Goal: Transaction & Acquisition: Book appointment/travel/reservation

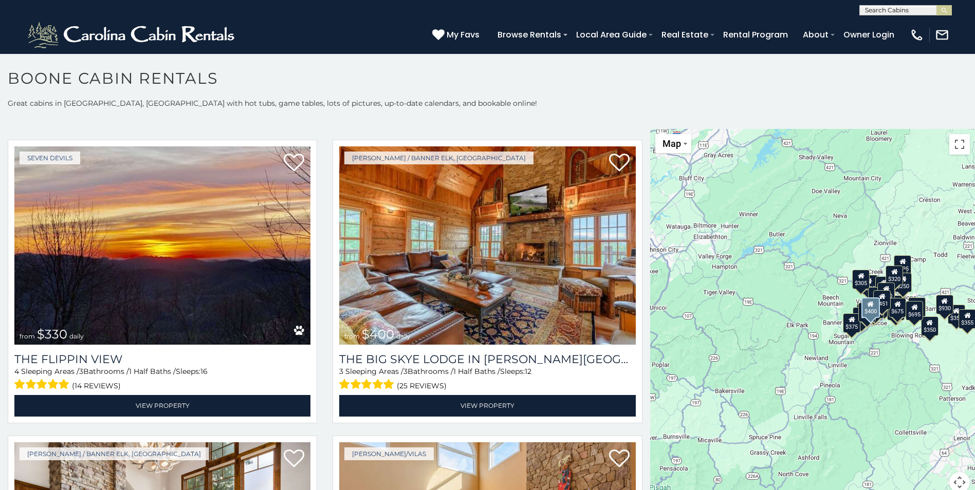
scroll to position [1542, 0]
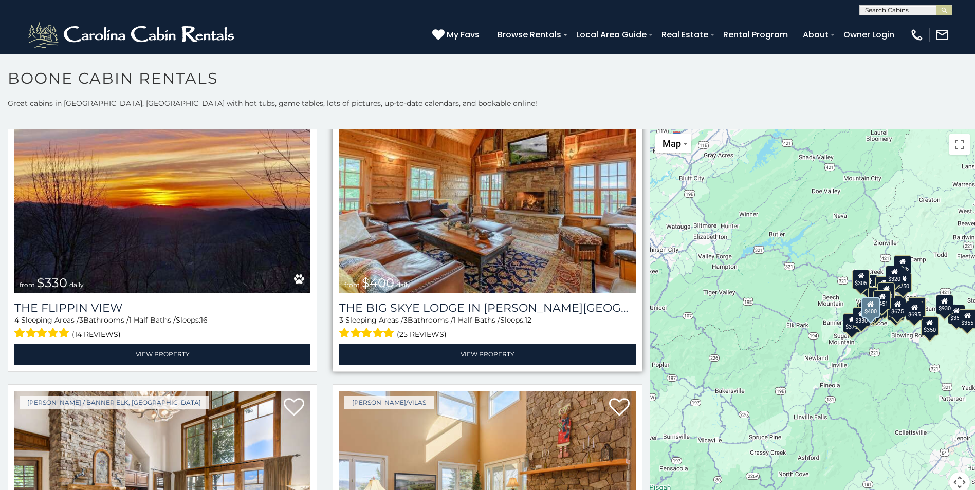
click at [477, 213] on img at bounding box center [487, 194] width 296 height 198
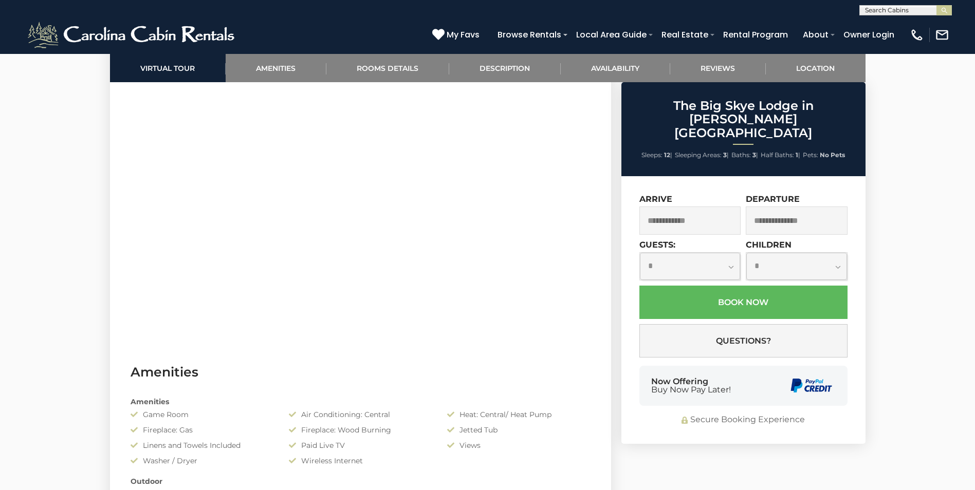
scroll to position [771, 0]
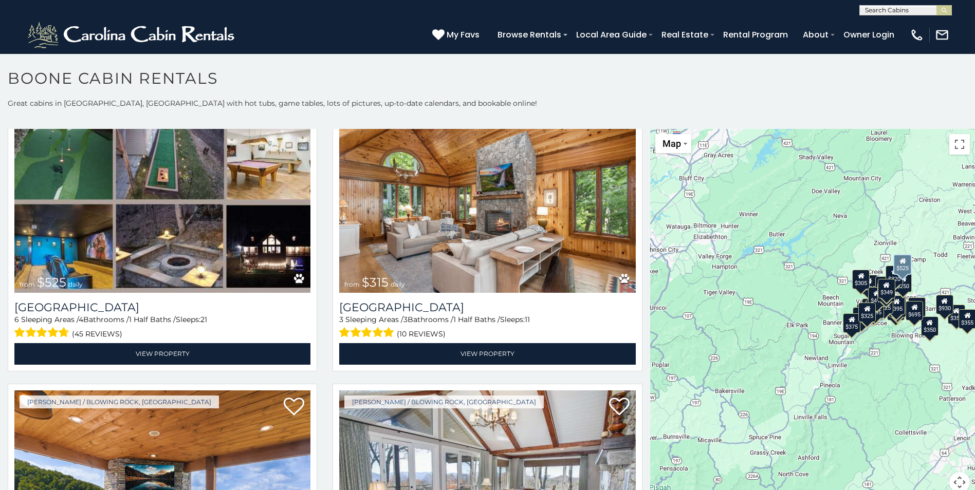
scroll to position [411, 0]
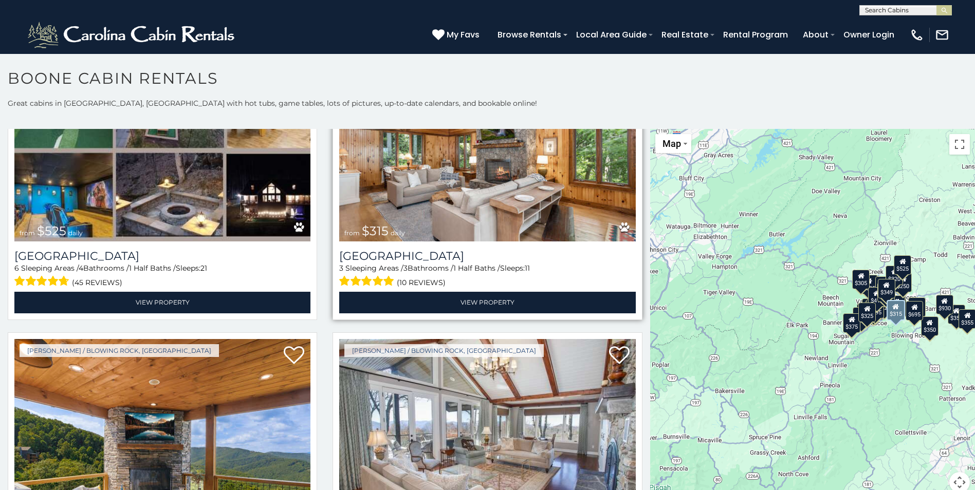
click at [475, 213] on img at bounding box center [487, 142] width 296 height 198
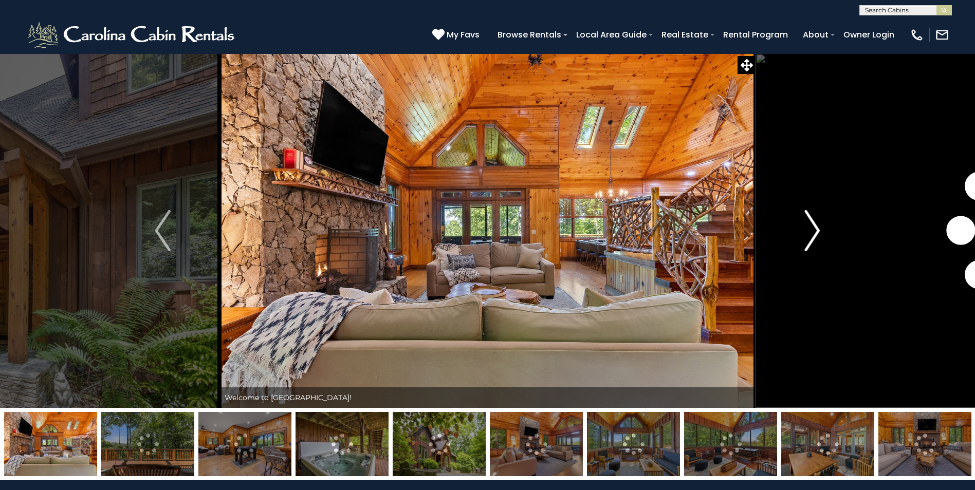
click at [816, 227] on img "Next" at bounding box center [812, 230] width 15 height 41
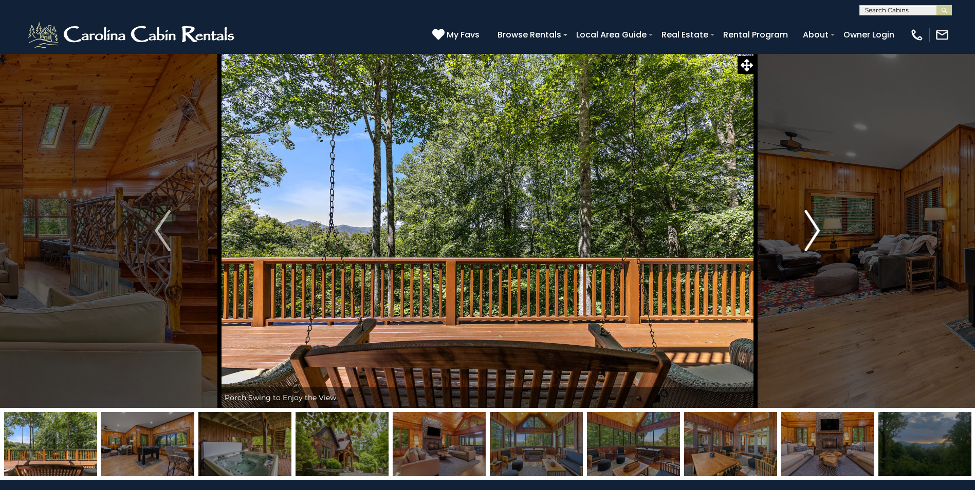
click at [817, 227] on img "Next" at bounding box center [812, 230] width 15 height 41
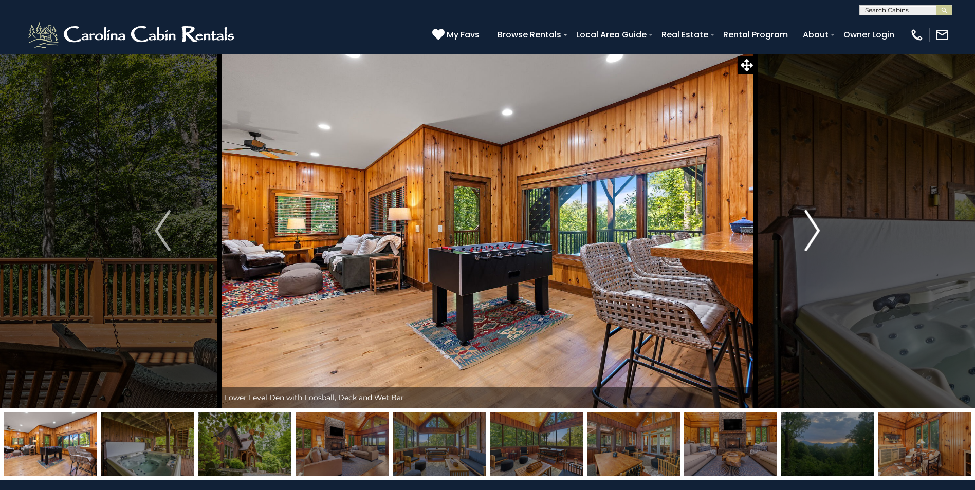
click at [817, 224] on img "Next" at bounding box center [812, 230] width 15 height 41
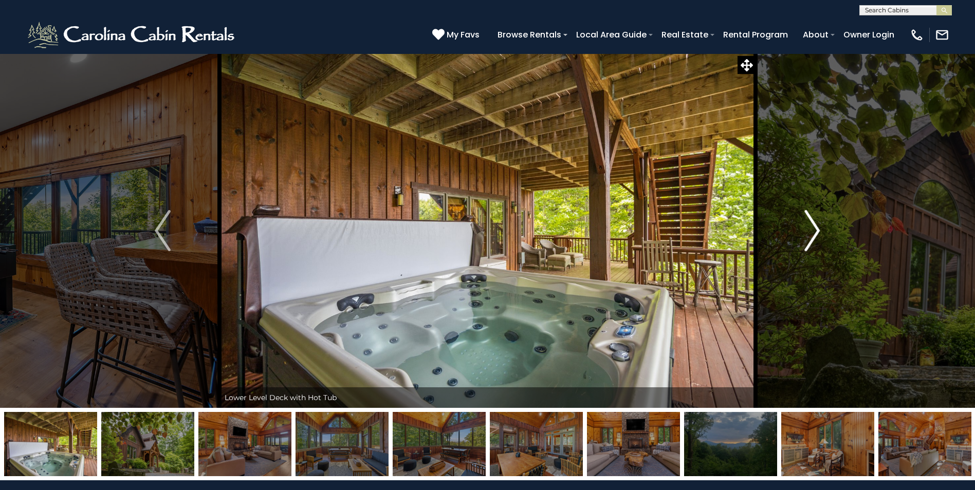
click at [817, 224] on img "Next" at bounding box center [812, 230] width 15 height 41
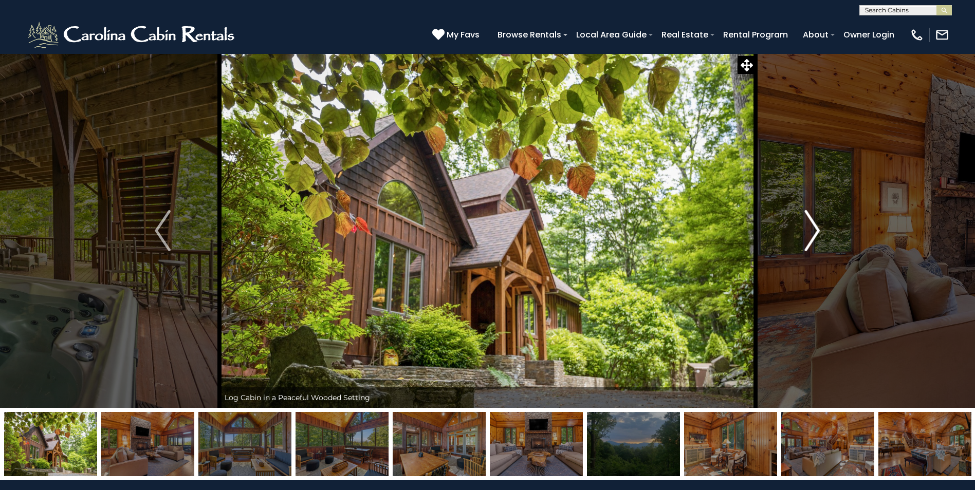
click at [817, 224] on img "Next" at bounding box center [812, 230] width 15 height 41
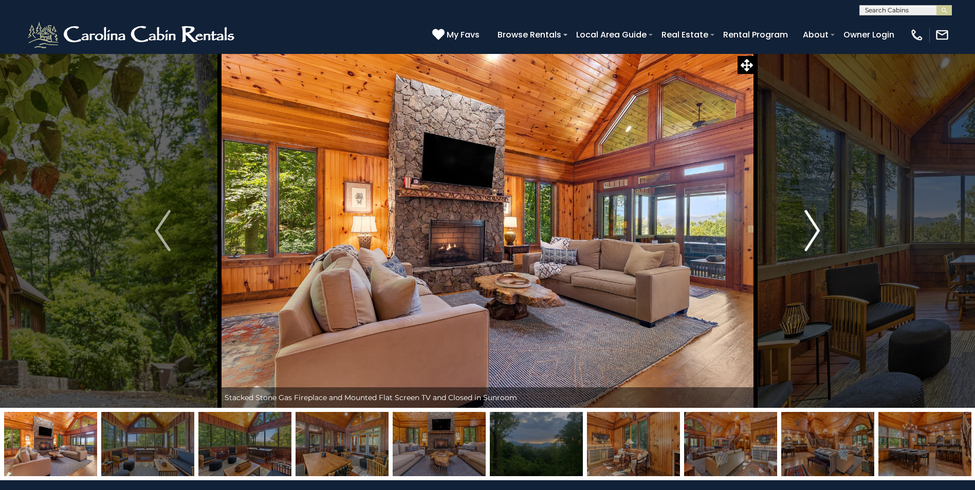
click at [815, 220] on img "Next" at bounding box center [812, 230] width 15 height 41
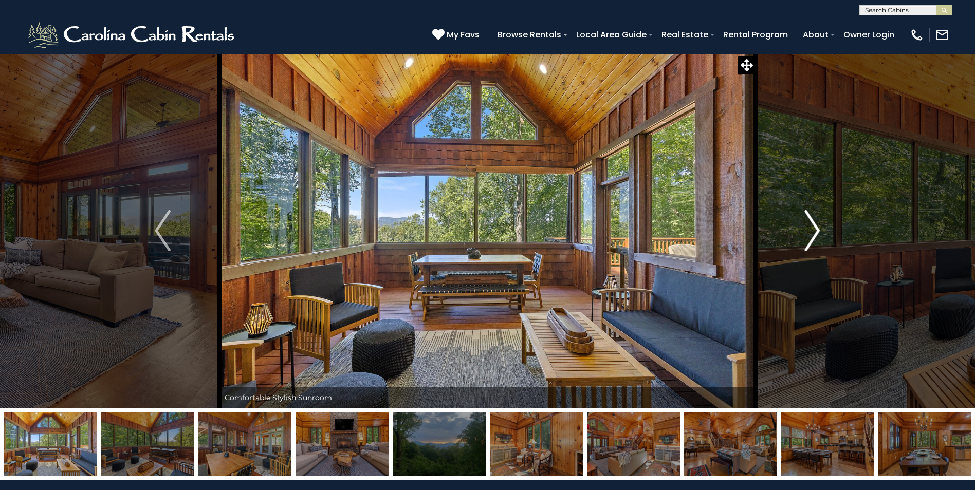
click at [815, 220] on img "Next" at bounding box center [812, 230] width 15 height 41
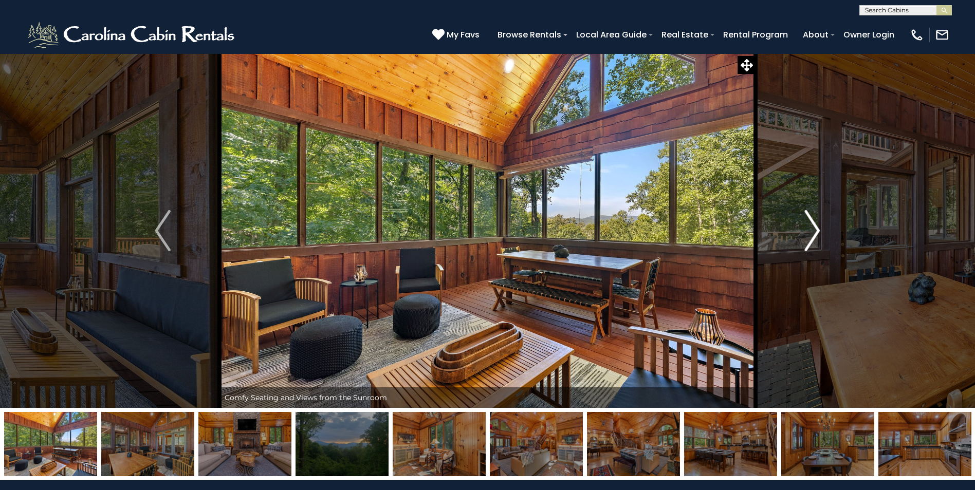
click at [815, 220] on img "Next" at bounding box center [812, 230] width 15 height 41
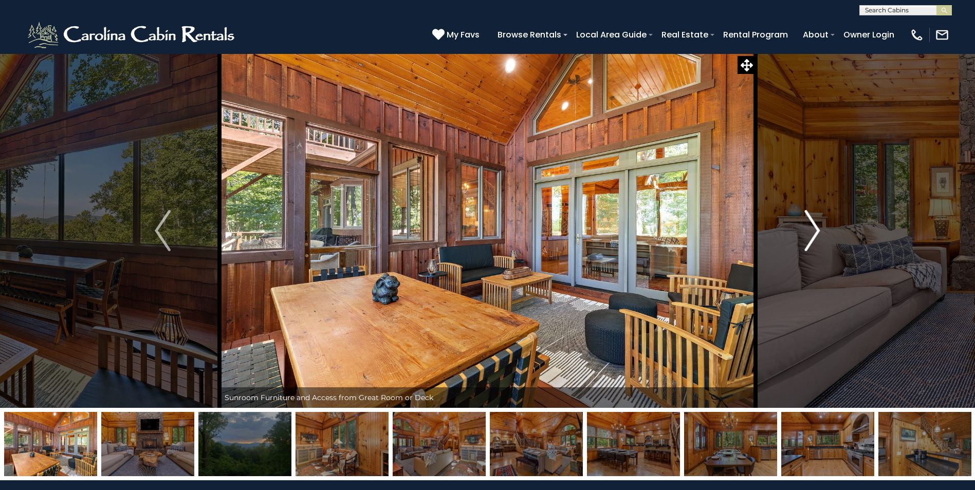
click at [815, 220] on img "Next" at bounding box center [812, 230] width 15 height 41
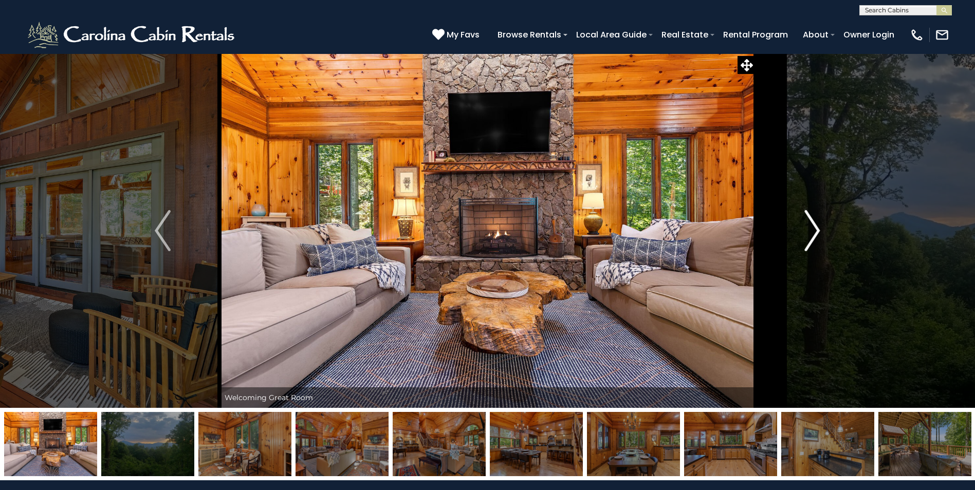
click at [815, 220] on img "Next" at bounding box center [812, 230] width 15 height 41
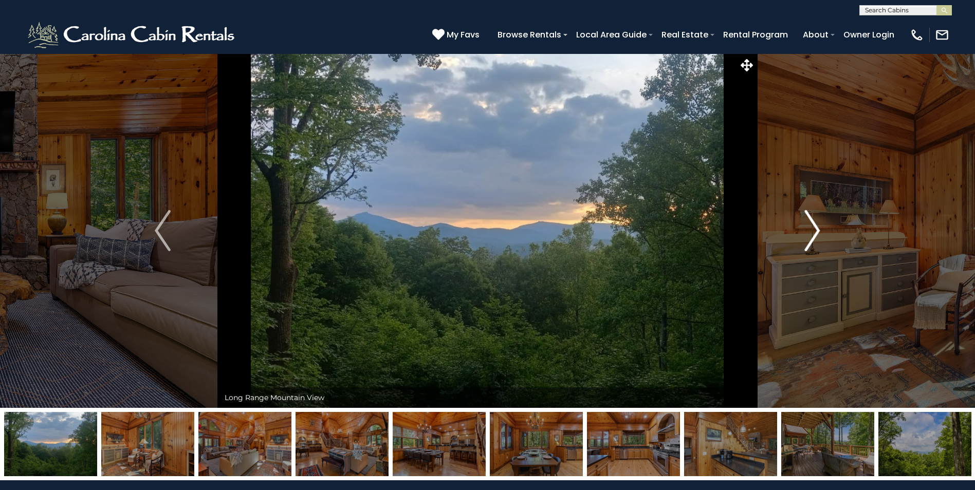
click at [815, 220] on img "Next" at bounding box center [812, 230] width 15 height 41
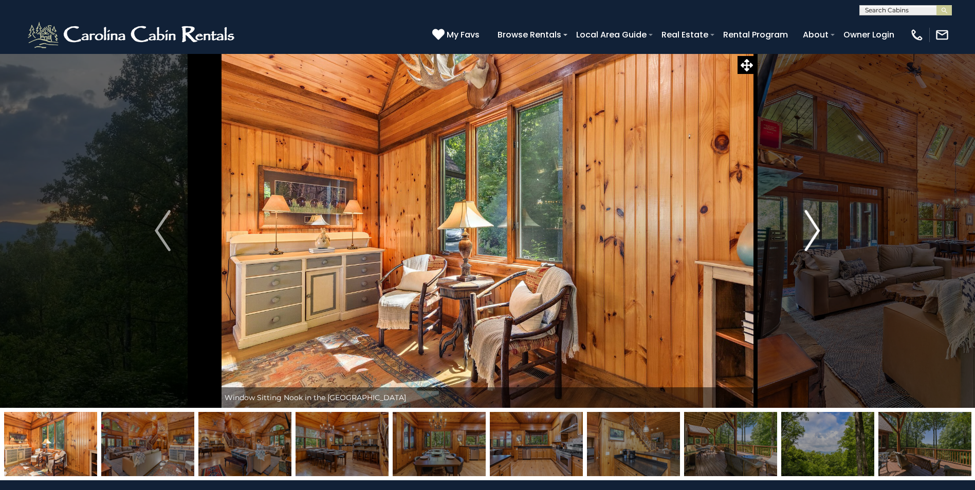
click at [815, 220] on img "Next" at bounding box center [812, 230] width 15 height 41
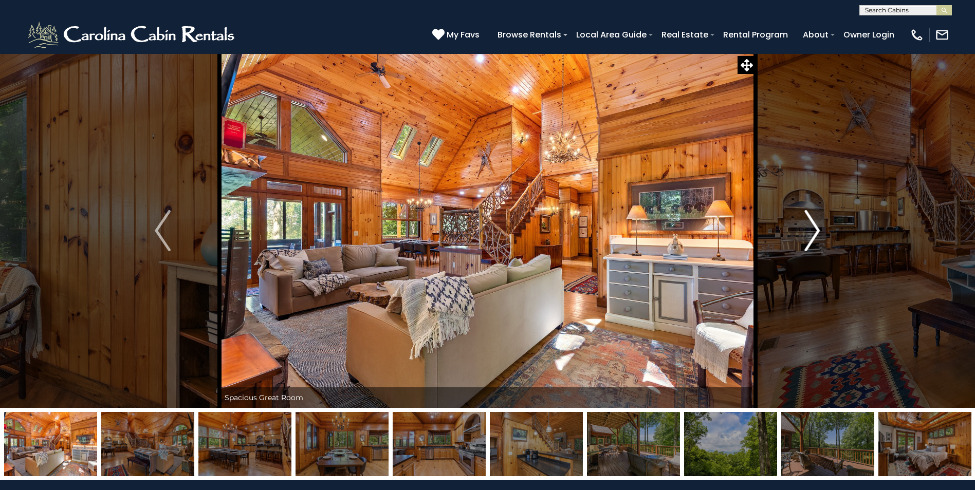
click at [815, 220] on img "Next" at bounding box center [812, 230] width 15 height 41
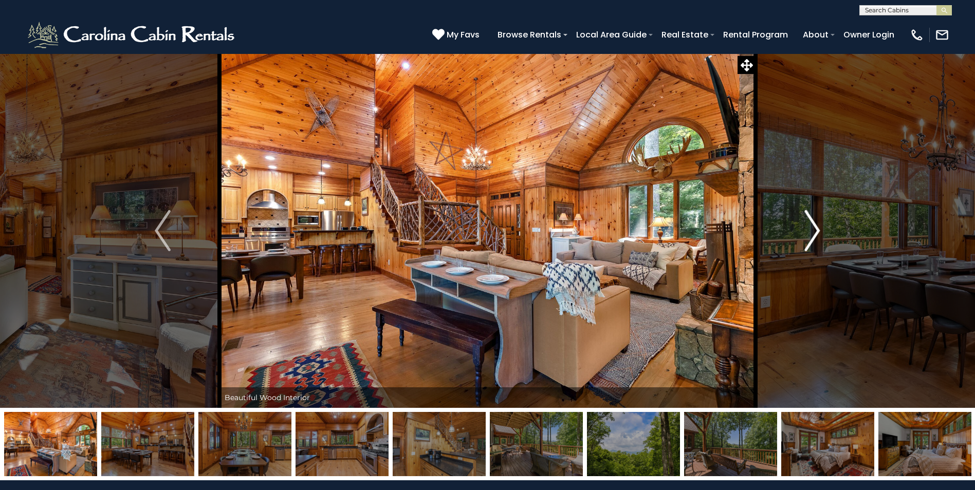
click at [815, 220] on img "Next" at bounding box center [812, 230] width 15 height 41
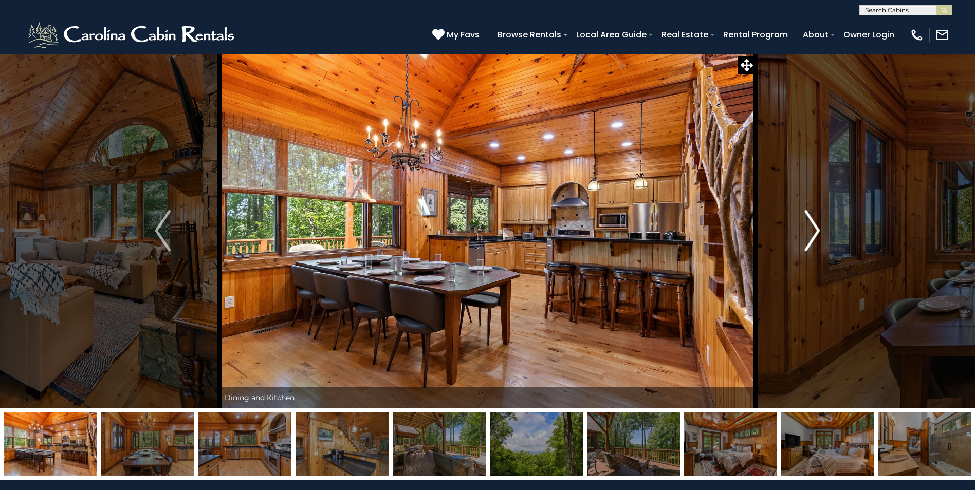
click at [815, 220] on img "Next" at bounding box center [812, 230] width 15 height 41
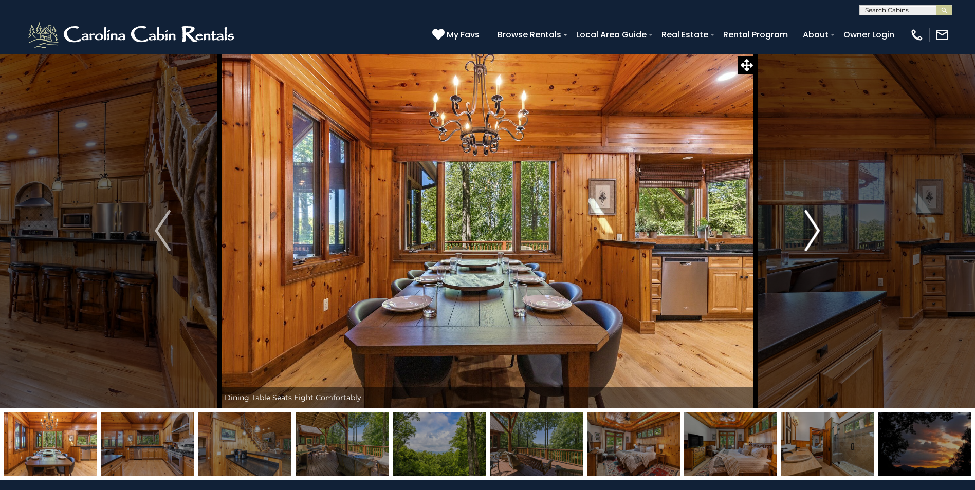
click at [811, 225] on img "Next" at bounding box center [812, 230] width 15 height 41
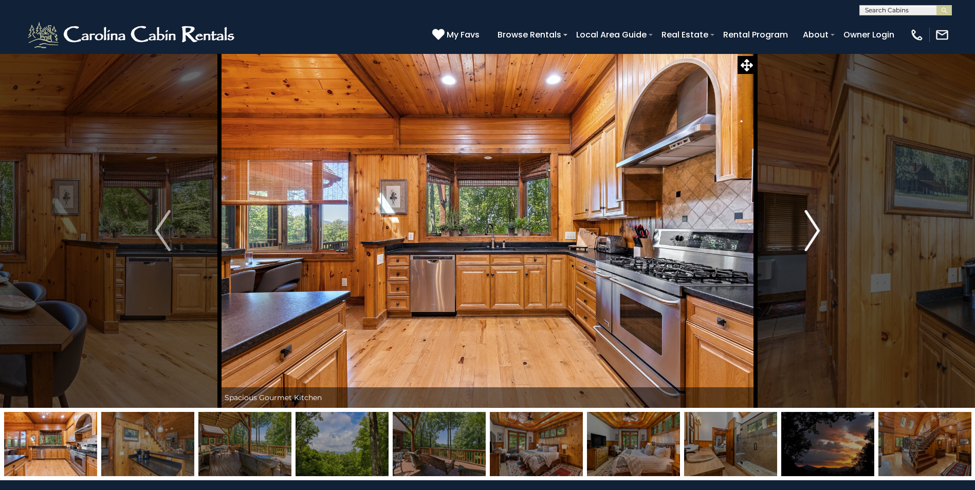
click at [811, 223] on img "Next" at bounding box center [812, 230] width 15 height 41
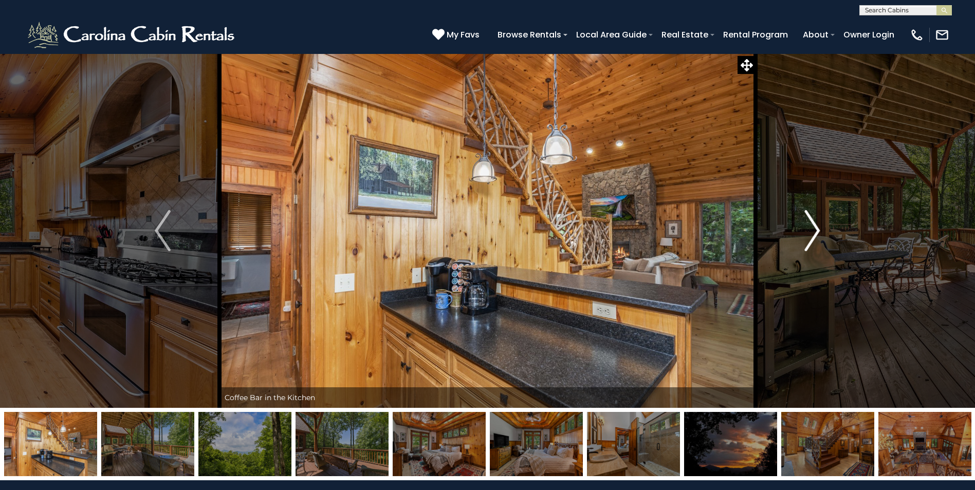
click at [818, 221] on img "Next" at bounding box center [812, 230] width 15 height 41
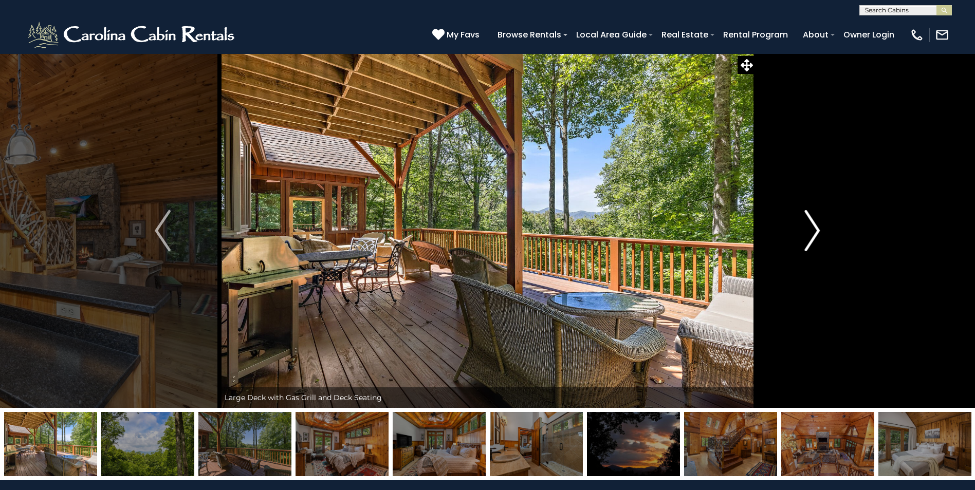
click at [818, 221] on img "Next" at bounding box center [812, 230] width 15 height 41
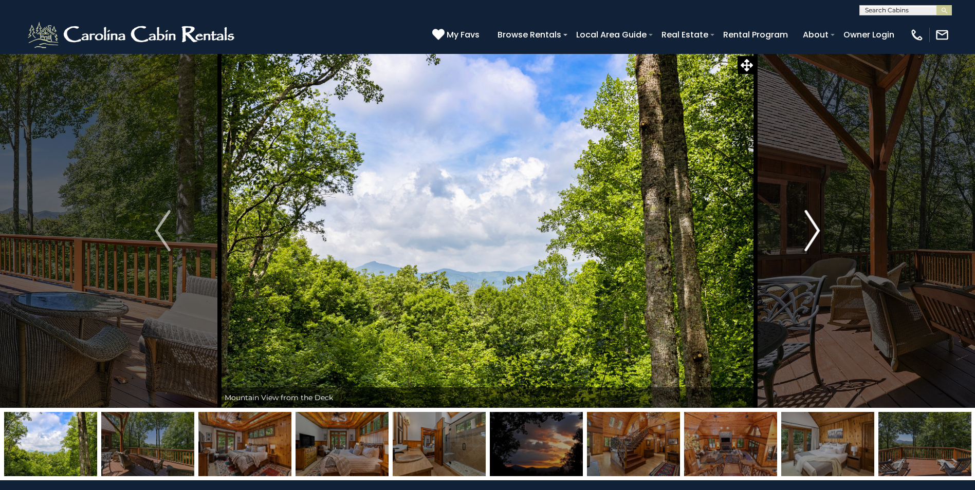
click at [818, 220] on img "Next" at bounding box center [812, 230] width 15 height 41
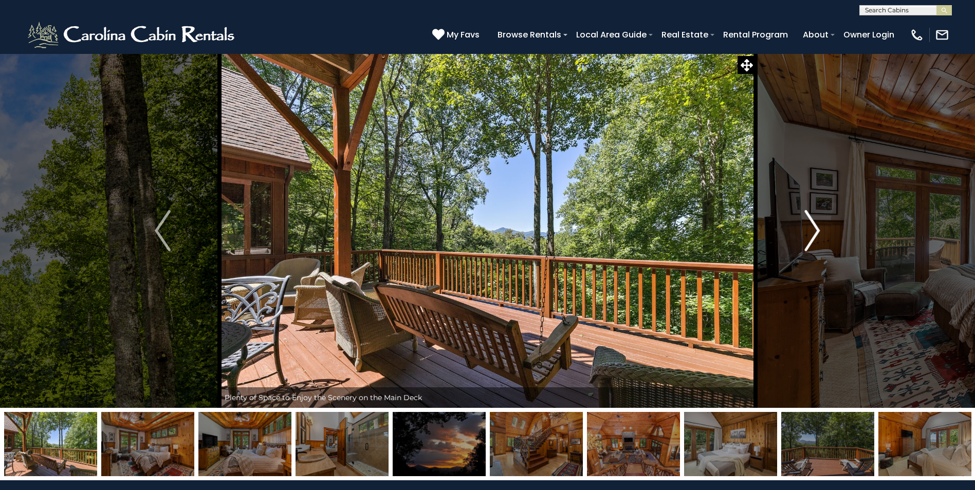
click at [818, 220] on img "Next" at bounding box center [812, 230] width 15 height 41
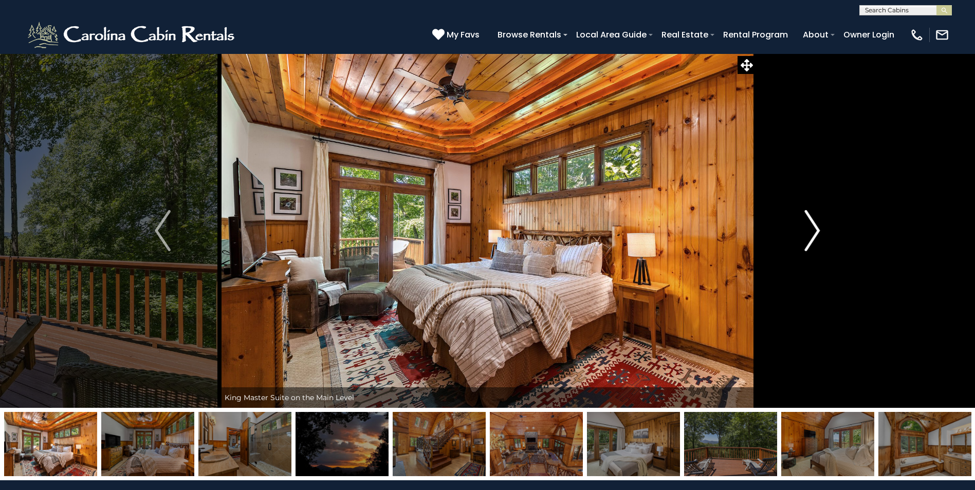
click at [818, 218] on img "Next" at bounding box center [812, 230] width 15 height 41
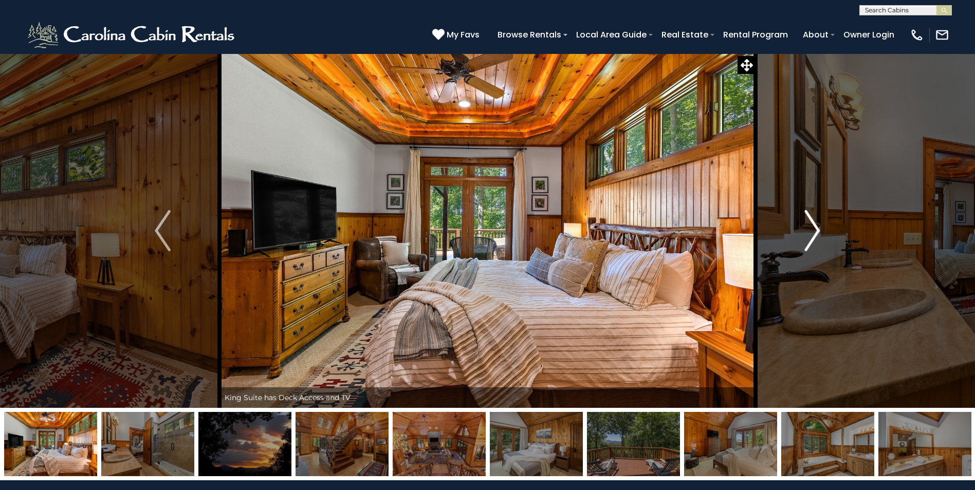
click at [818, 218] on img "Next" at bounding box center [812, 230] width 15 height 41
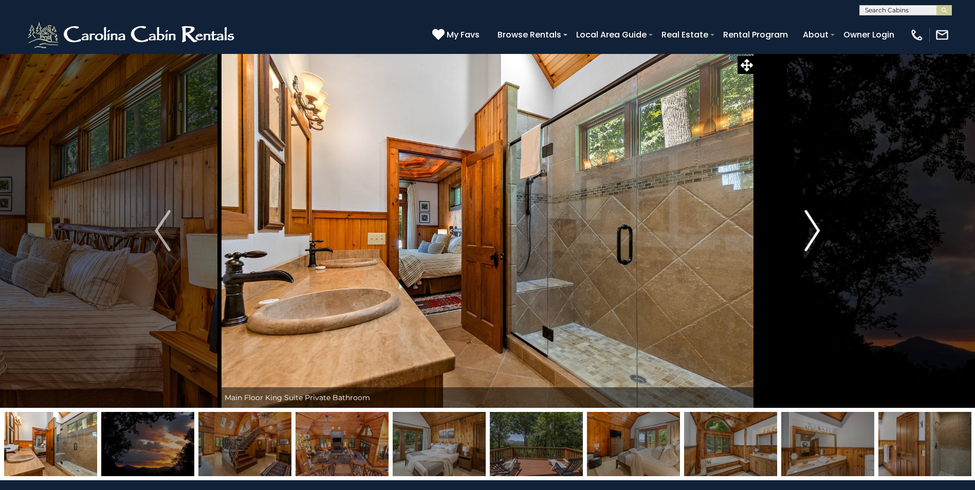
click at [818, 217] on img "Next" at bounding box center [812, 230] width 15 height 41
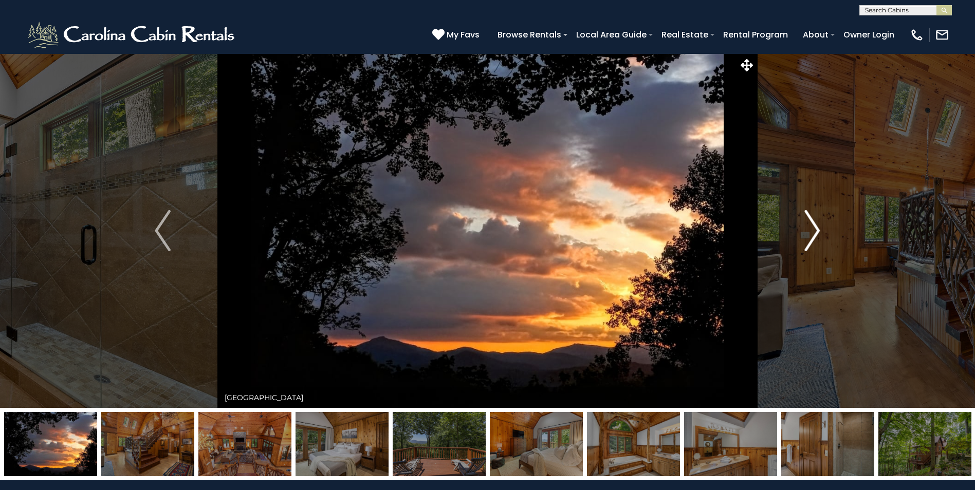
click at [818, 217] on img "Next" at bounding box center [812, 230] width 15 height 41
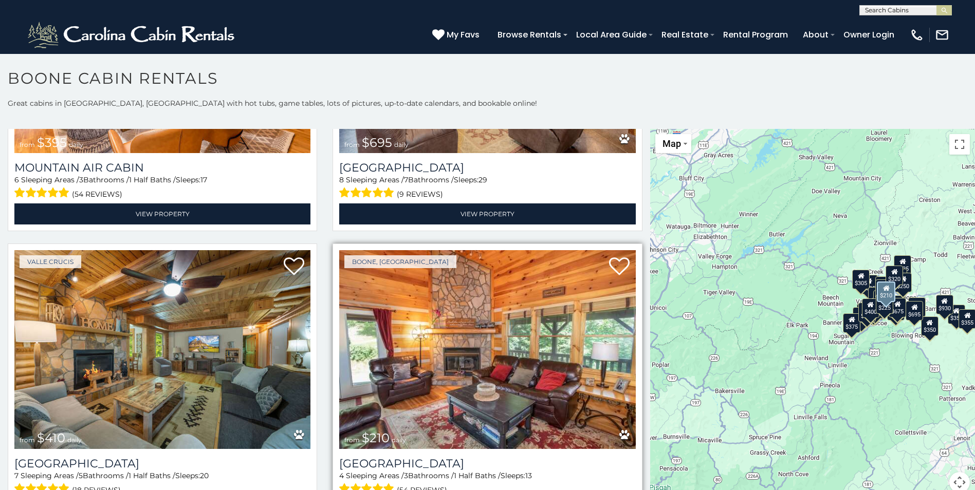
scroll to position [3804, 0]
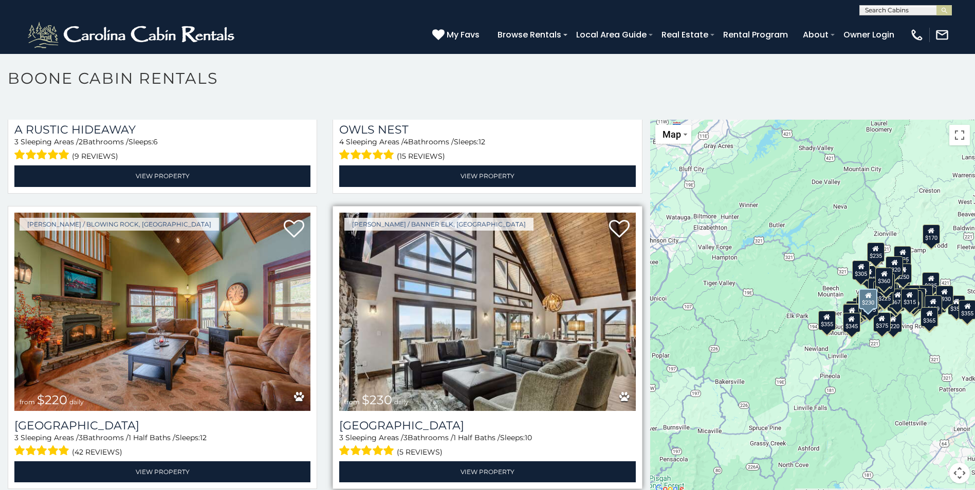
scroll to position [6199, 0]
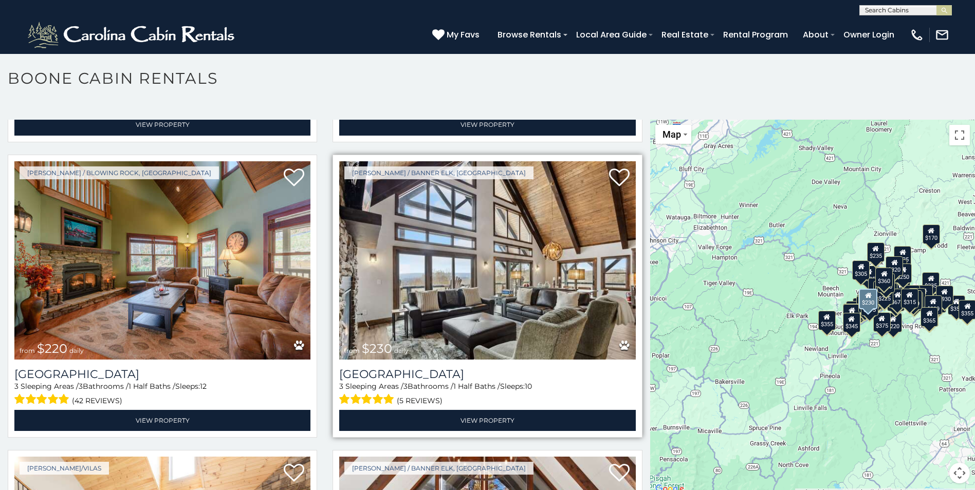
click at [576, 256] on img at bounding box center [487, 260] width 296 height 198
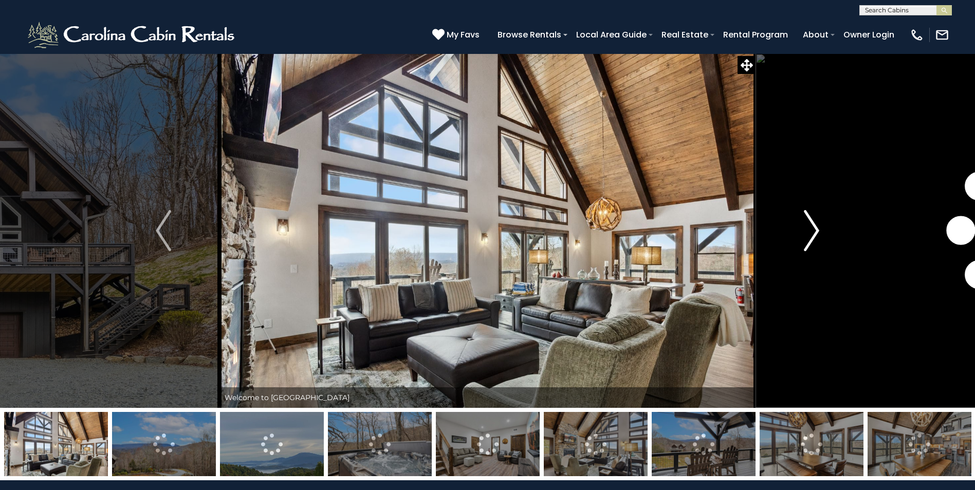
click at [815, 235] on img "Next" at bounding box center [811, 230] width 15 height 41
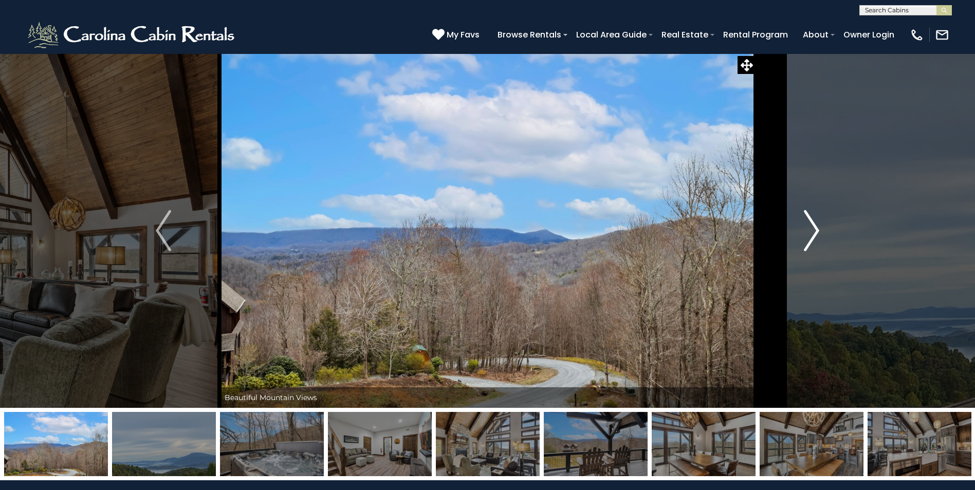
click at [814, 233] on img "Next" at bounding box center [811, 230] width 15 height 41
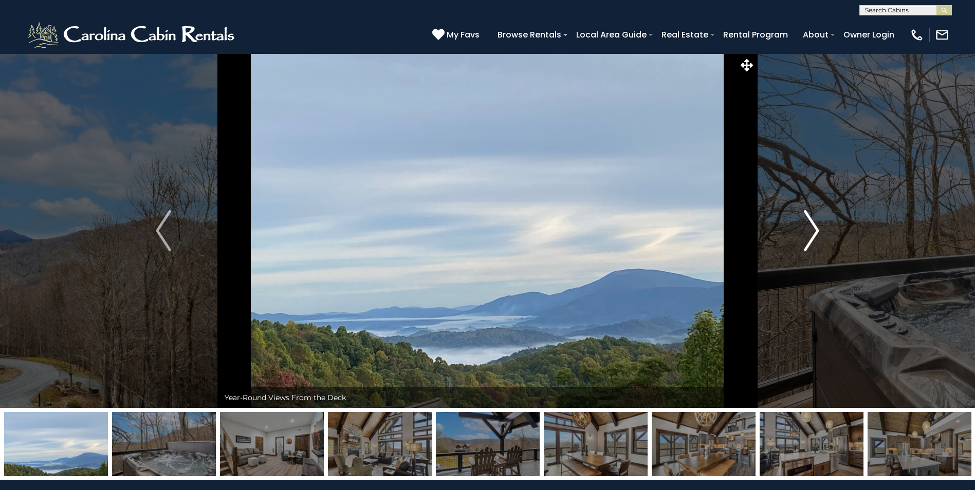
click at [814, 233] on img "Next" at bounding box center [811, 230] width 15 height 41
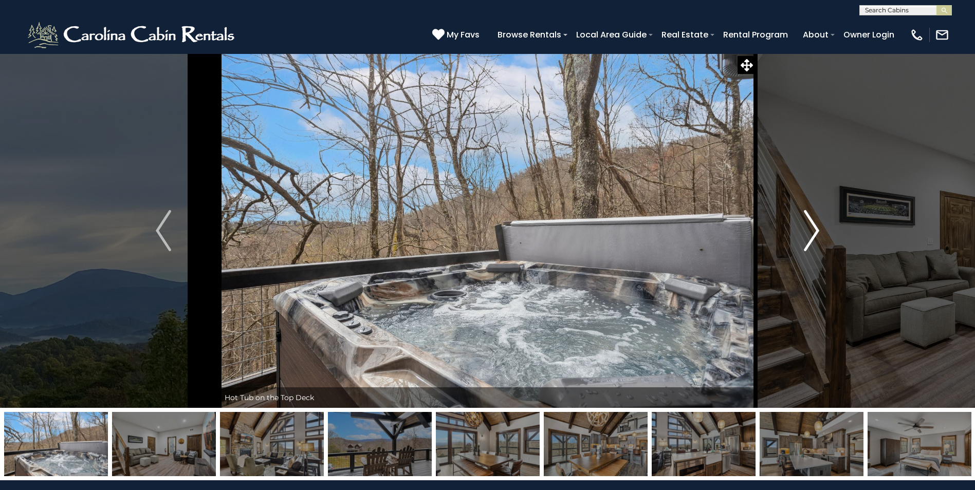
click at [814, 233] on img "Next" at bounding box center [811, 230] width 15 height 41
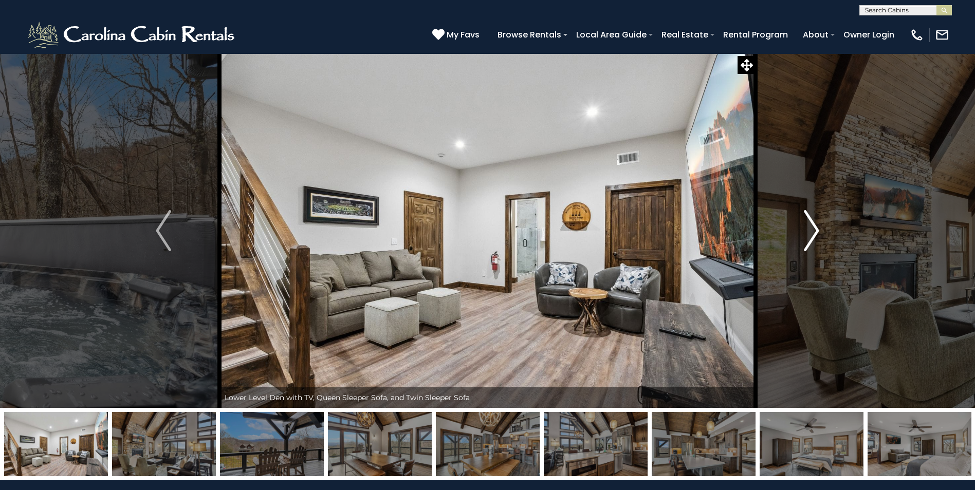
click at [814, 233] on img "Next" at bounding box center [811, 230] width 15 height 41
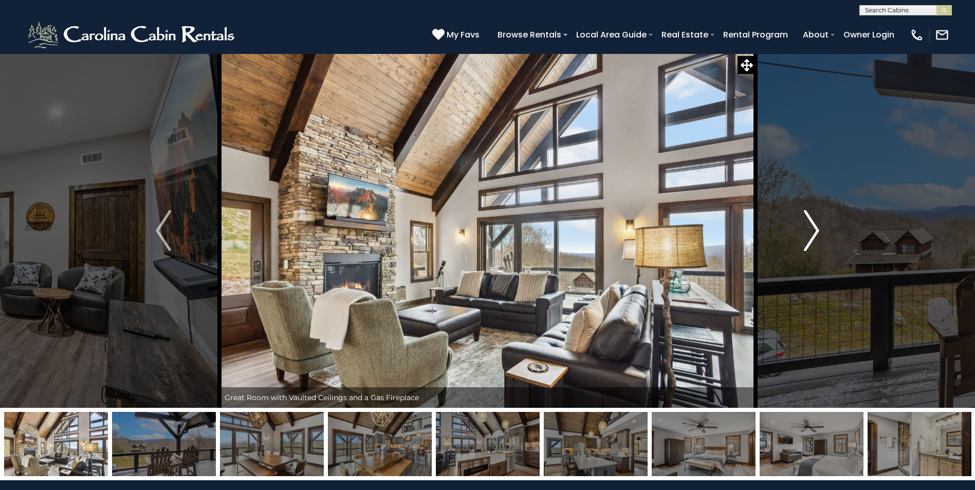
click at [814, 233] on img "Next" at bounding box center [811, 230] width 15 height 41
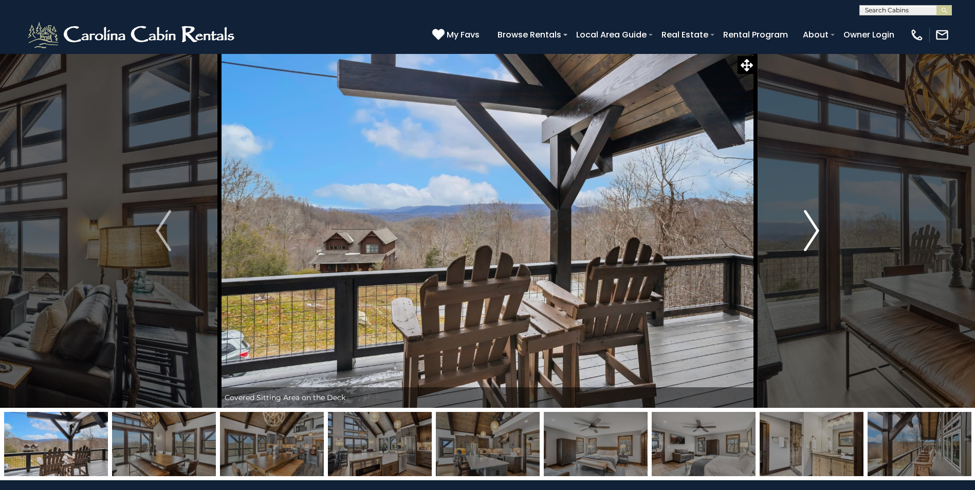
click at [812, 231] on img "Next" at bounding box center [811, 230] width 15 height 41
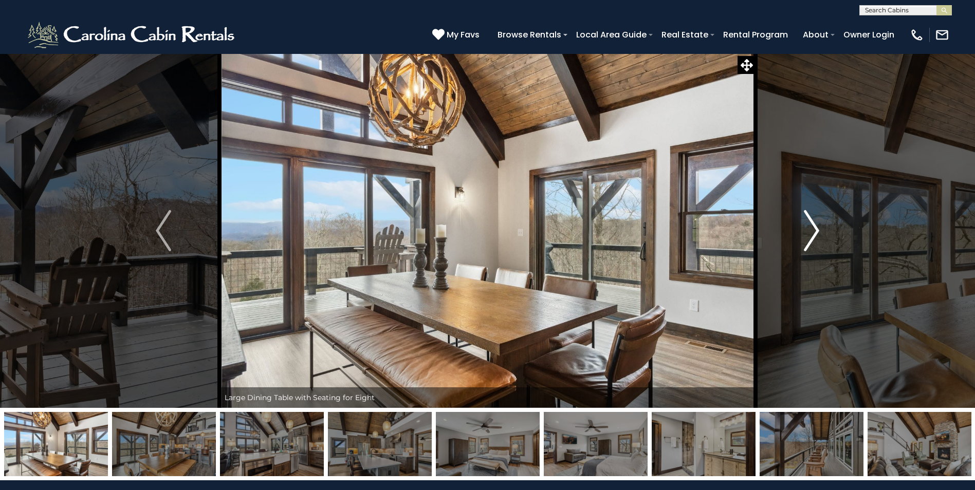
click at [812, 231] on img "Next" at bounding box center [811, 230] width 15 height 41
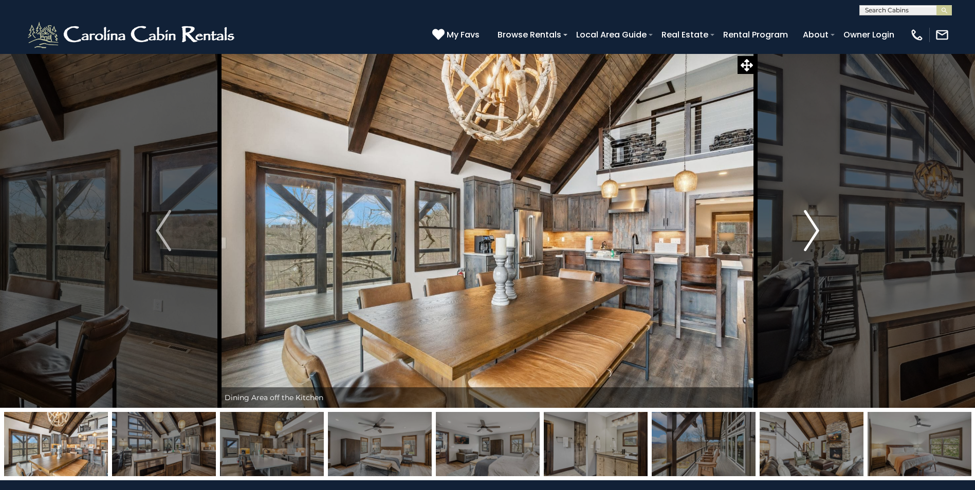
click at [812, 231] on img "Next" at bounding box center [811, 230] width 15 height 41
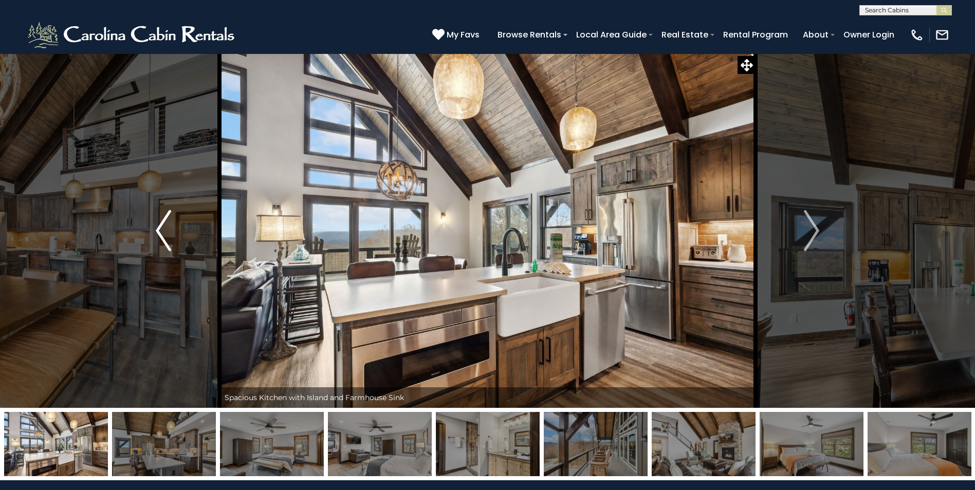
click at [156, 222] on img "Previous" at bounding box center [163, 230] width 15 height 41
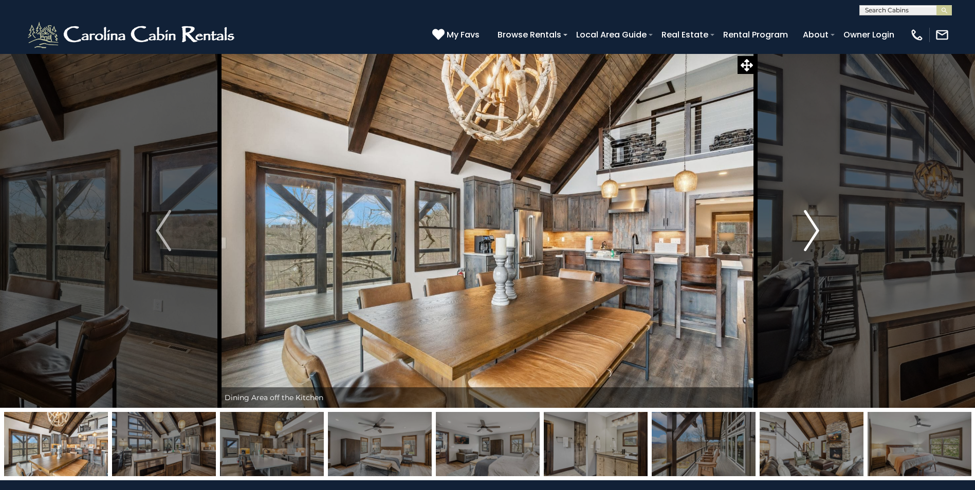
click at [811, 231] on img "Next" at bounding box center [811, 230] width 15 height 41
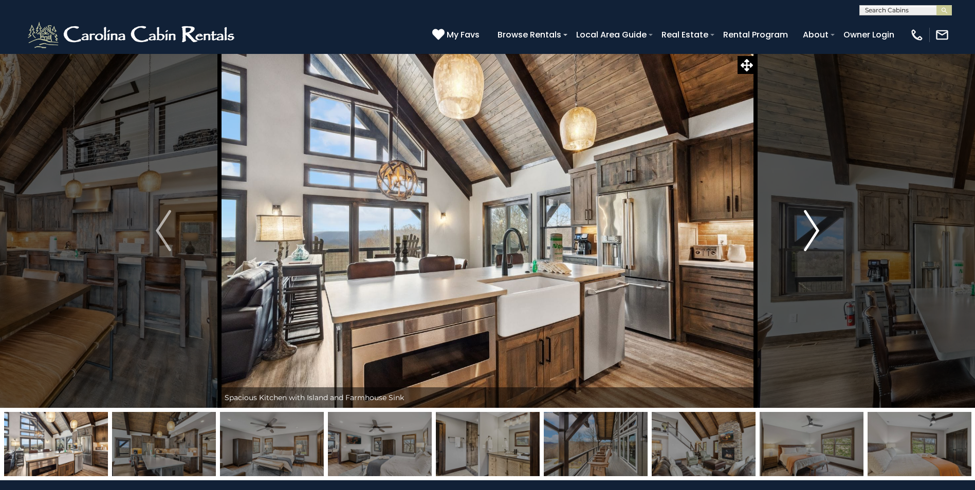
click at [811, 232] on img "Next" at bounding box center [811, 230] width 15 height 41
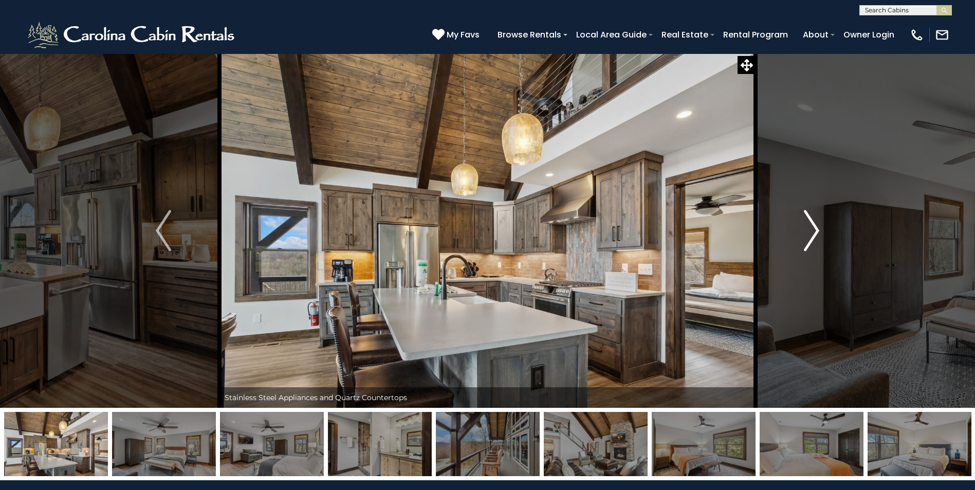
click at [809, 228] on img "Next" at bounding box center [811, 230] width 15 height 41
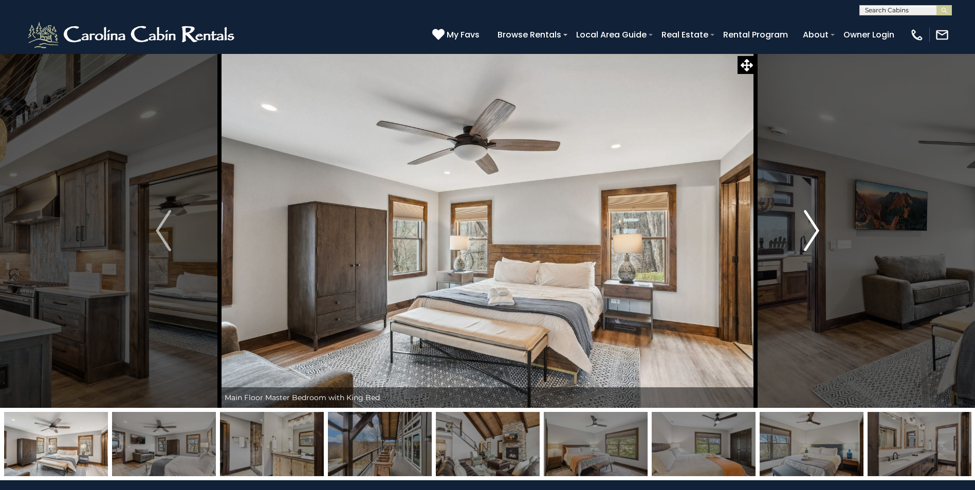
click at [815, 231] on img "Next" at bounding box center [811, 230] width 15 height 41
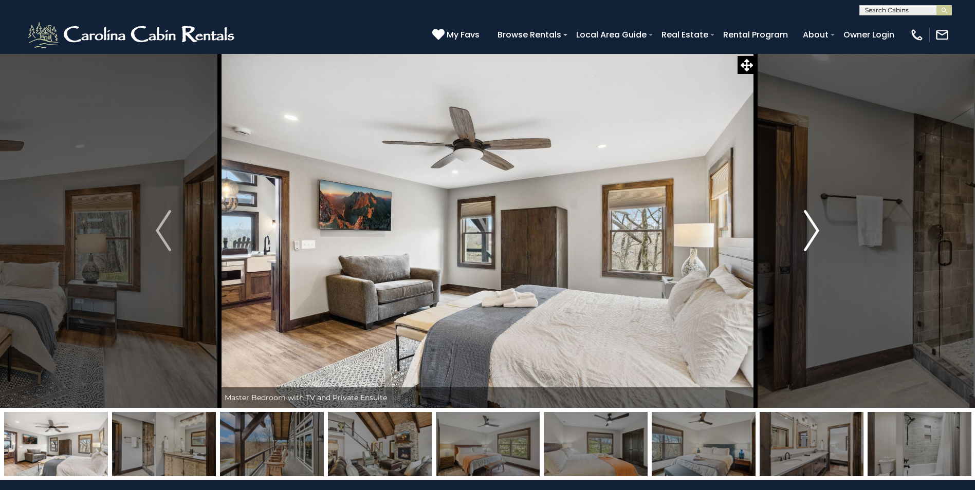
click at [815, 231] on img "Next" at bounding box center [811, 230] width 15 height 41
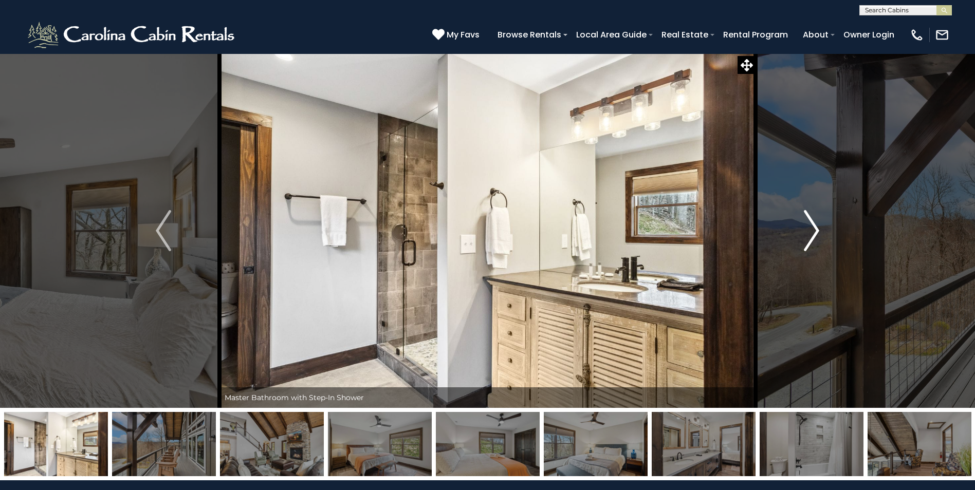
click at [815, 230] on img "Next" at bounding box center [811, 230] width 15 height 41
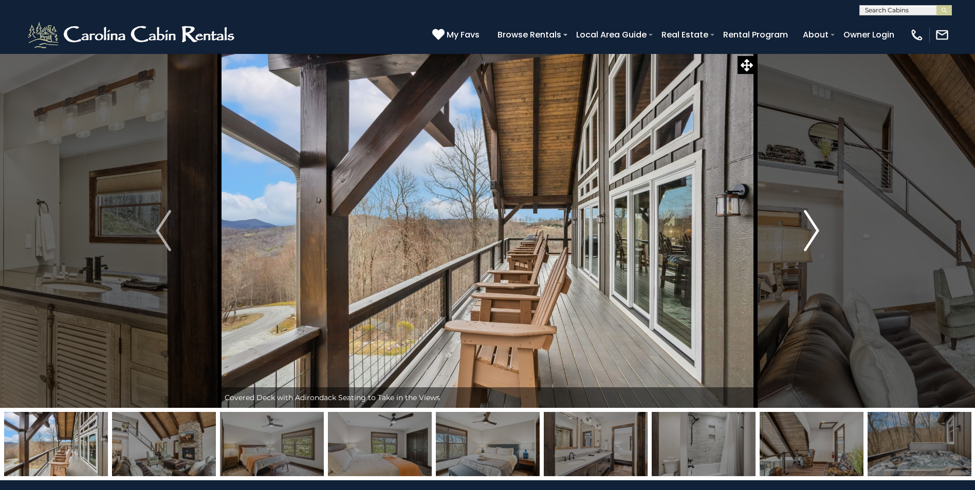
click at [815, 230] on img "Next" at bounding box center [811, 230] width 15 height 41
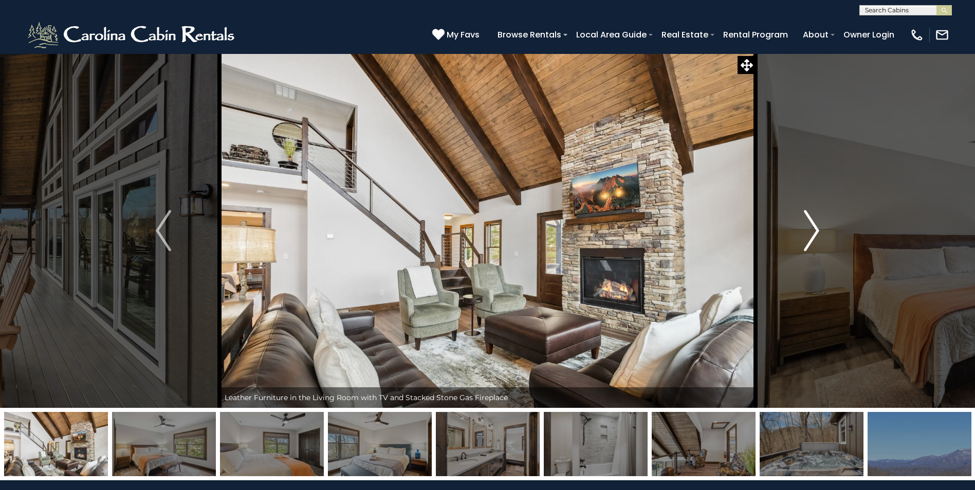
click at [815, 230] on img "Next" at bounding box center [811, 230] width 15 height 41
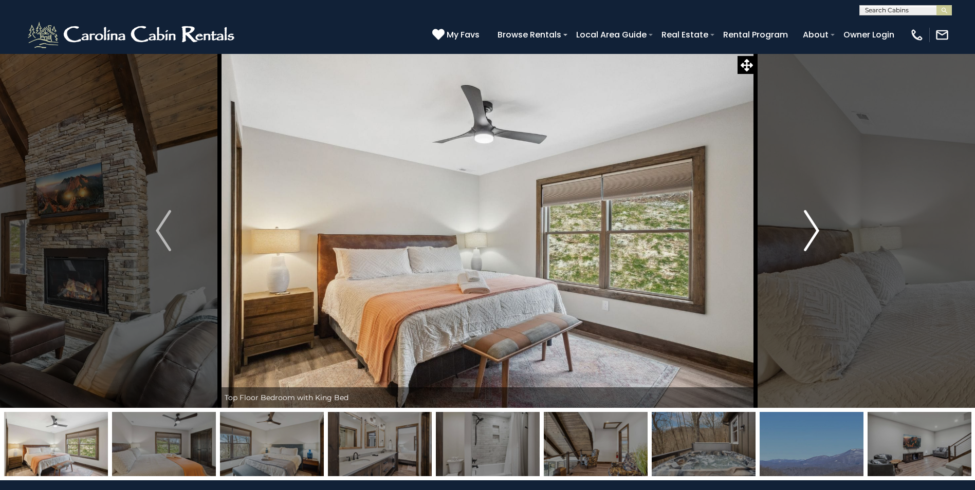
click at [815, 230] on img "Next" at bounding box center [811, 230] width 15 height 41
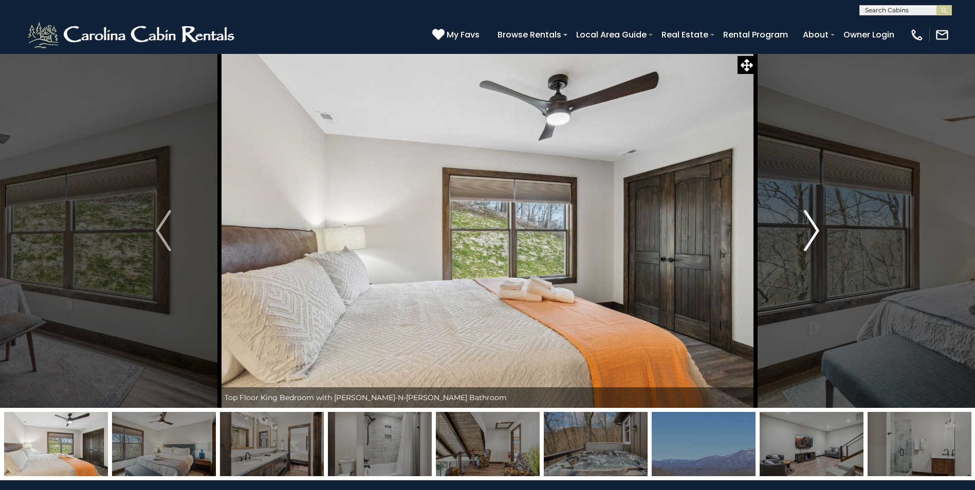
click at [815, 230] on img "Next" at bounding box center [811, 230] width 15 height 41
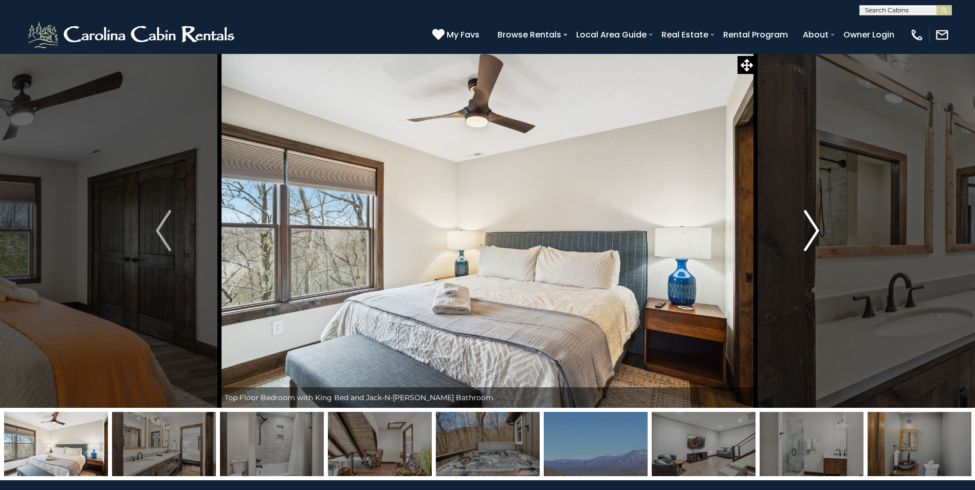
click at [815, 230] on img "Next" at bounding box center [811, 230] width 15 height 41
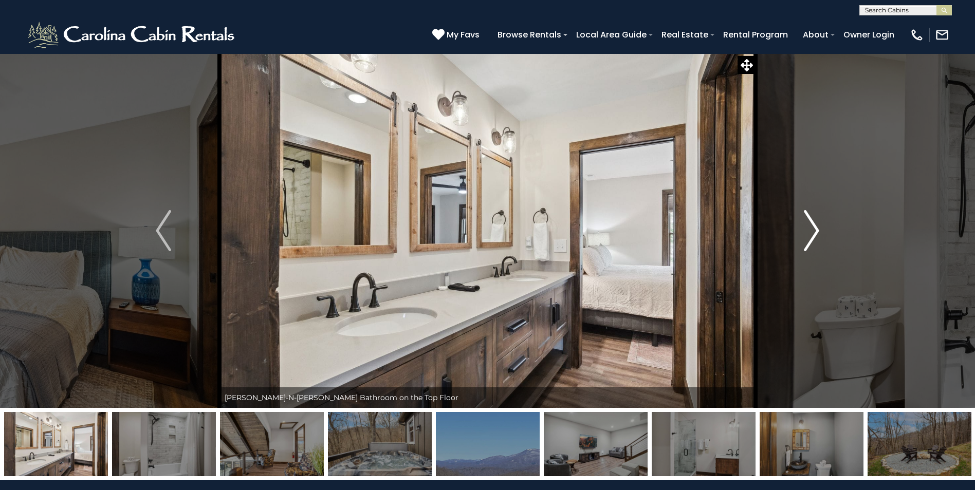
click at [815, 230] on img "Next" at bounding box center [811, 230] width 15 height 41
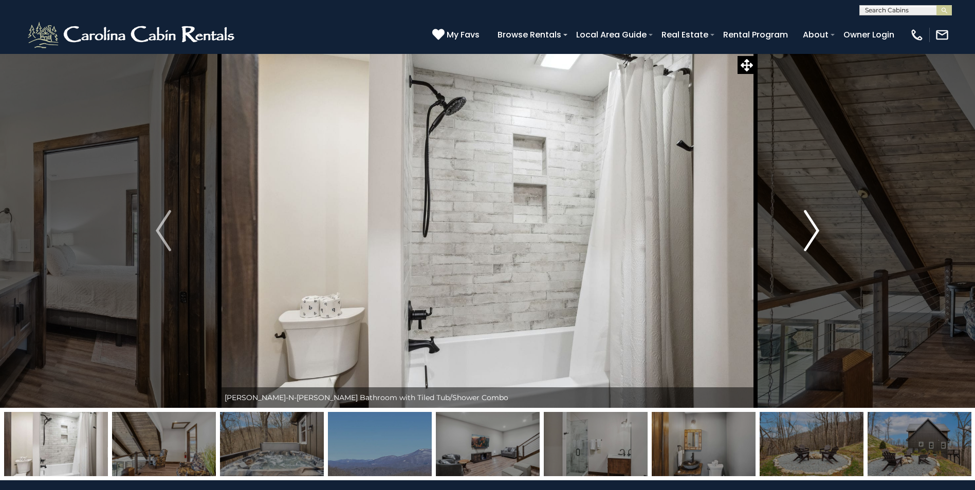
click at [815, 230] on img "Next" at bounding box center [811, 230] width 15 height 41
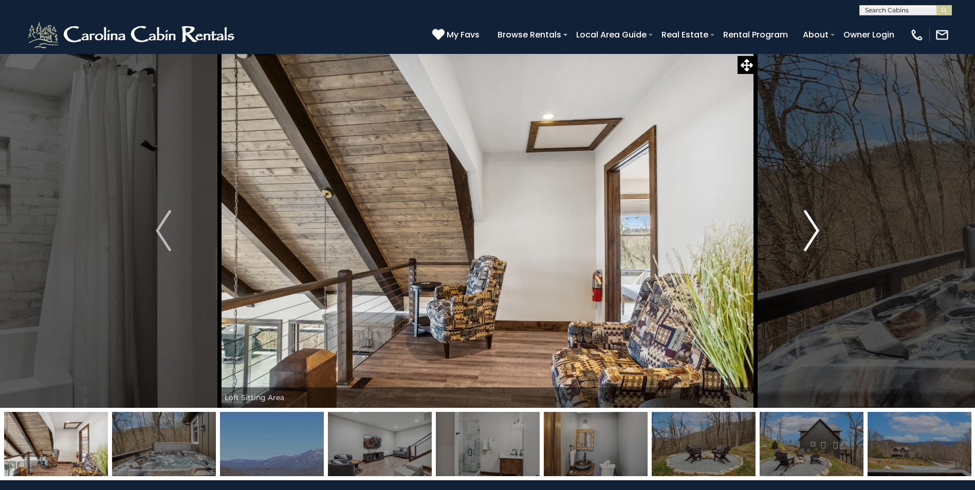
click at [815, 230] on img "Next" at bounding box center [811, 230] width 15 height 41
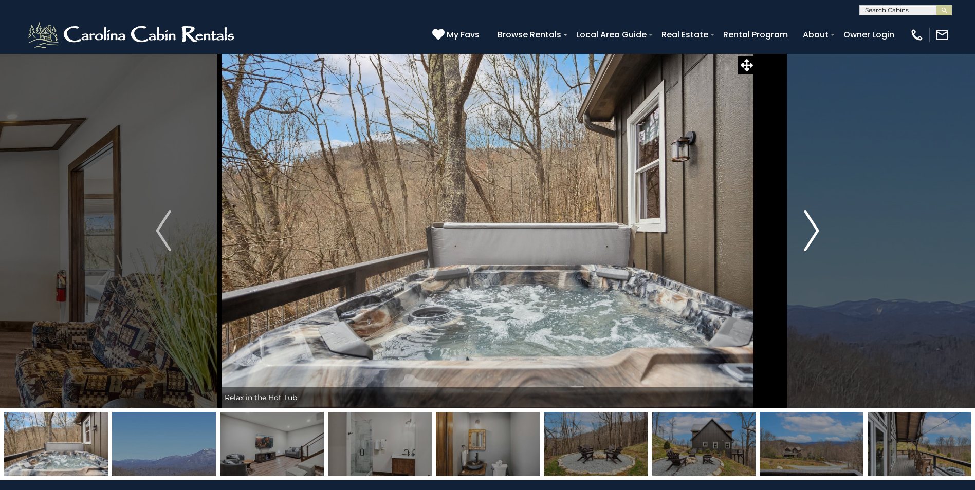
click at [815, 230] on img "Next" at bounding box center [811, 230] width 15 height 41
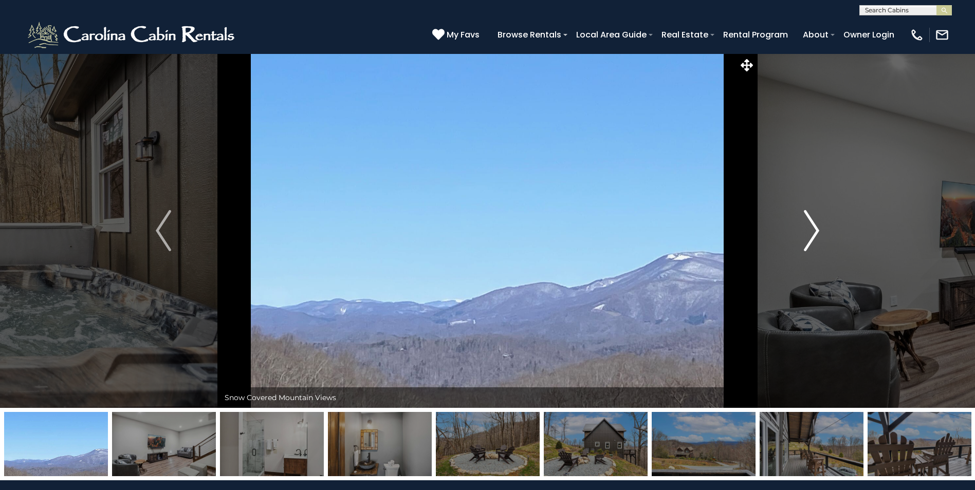
click at [815, 230] on img "Next" at bounding box center [811, 230] width 15 height 41
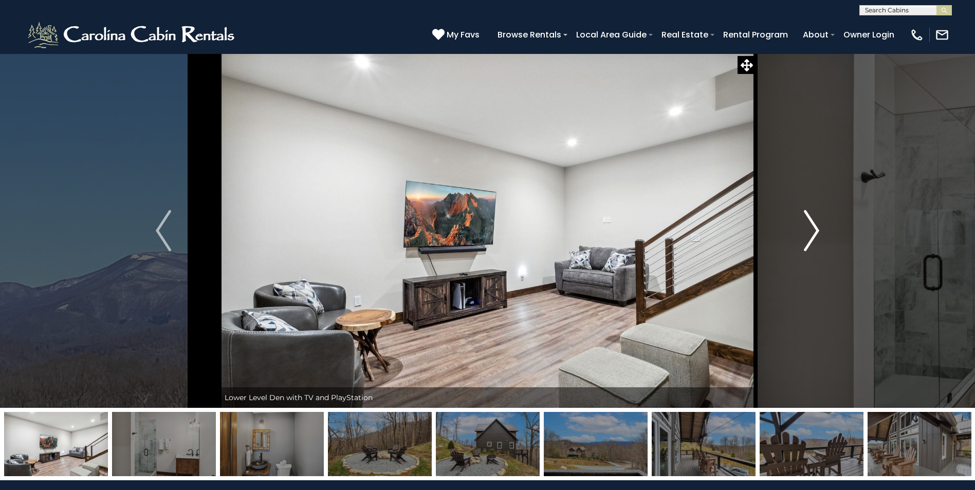
click at [813, 227] on img "Next" at bounding box center [811, 230] width 15 height 41
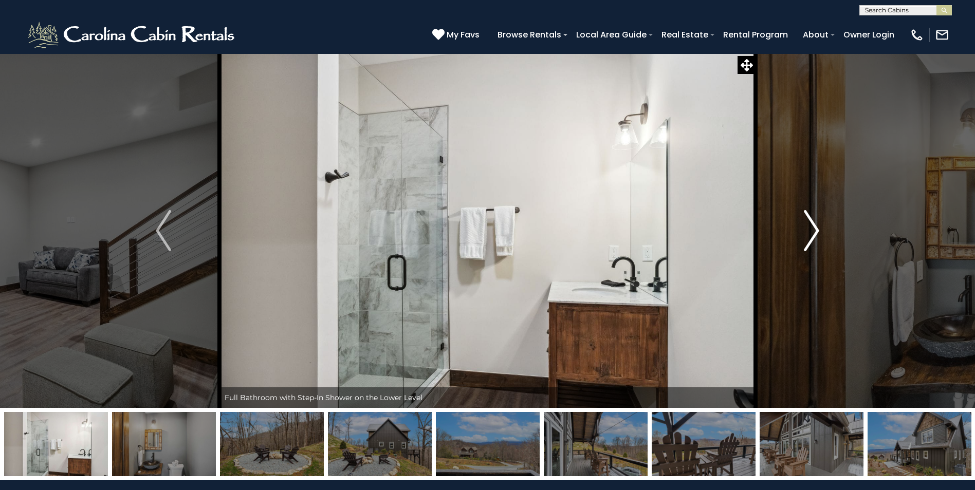
click at [813, 227] on img "Next" at bounding box center [811, 230] width 15 height 41
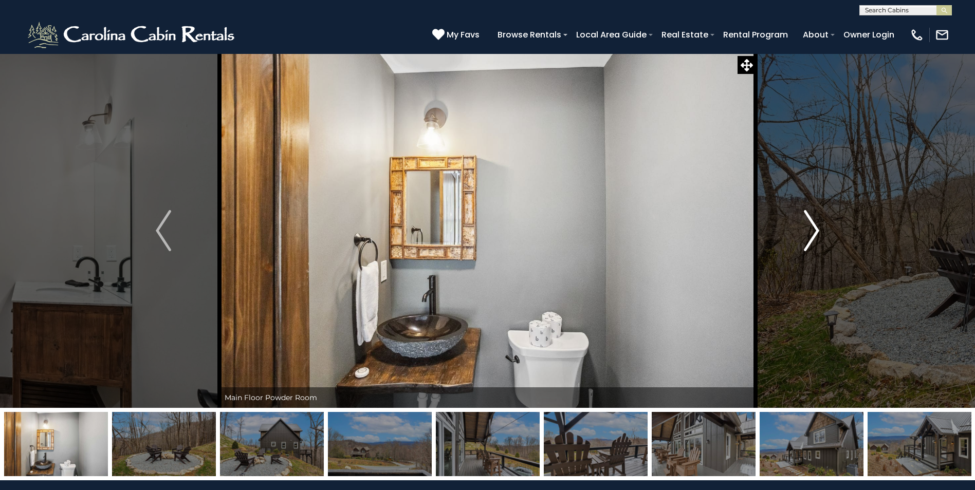
click at [813, 227] on img "Next" at bounding box center [811, 230] width 15 height 41
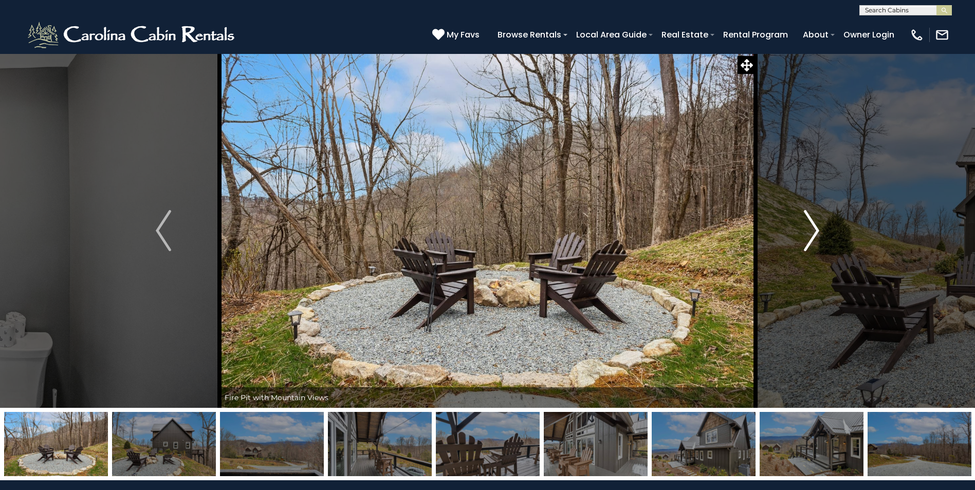
click at [814, 230] on img "Next" at bounding box center [811, 230] width 15 height 41
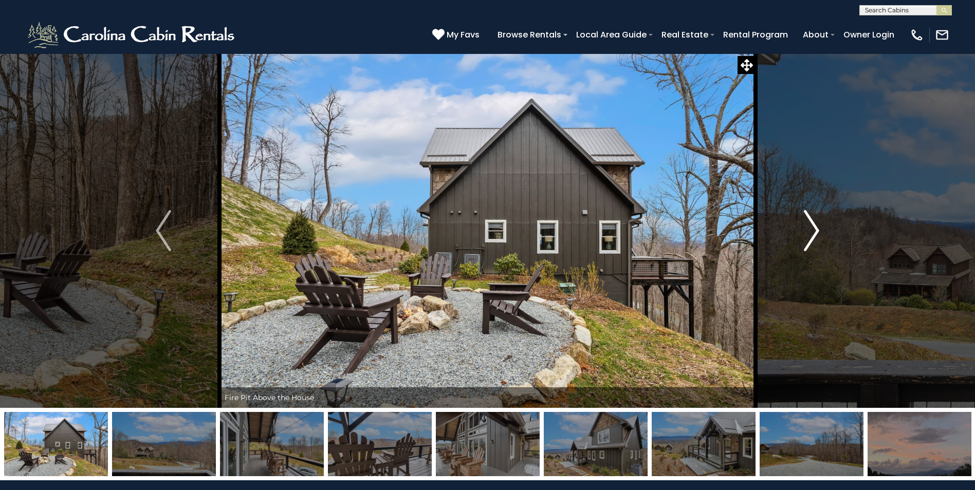
click at [812, 228] on img "Next" at bounding box center [811, 230] width 15 height 41
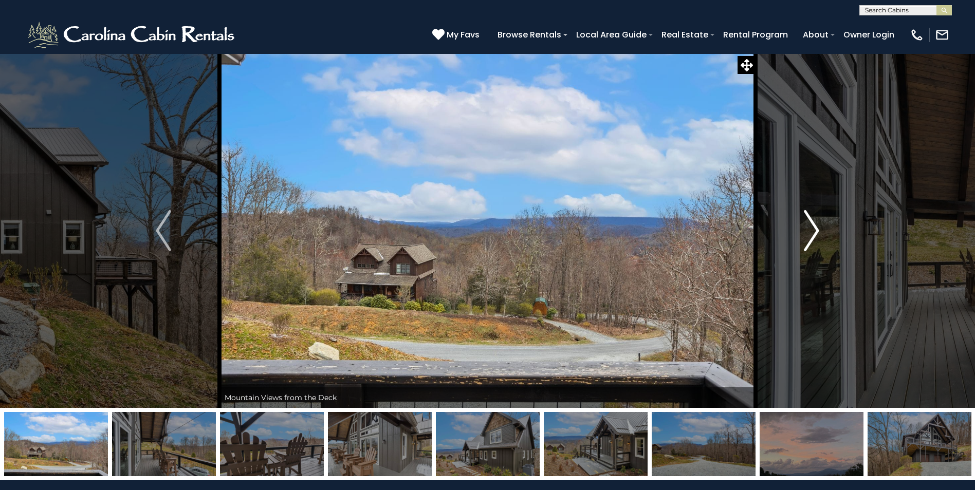
click at [812, 228] on img "Next" at bounding box center [811, 230] width 15 height 41
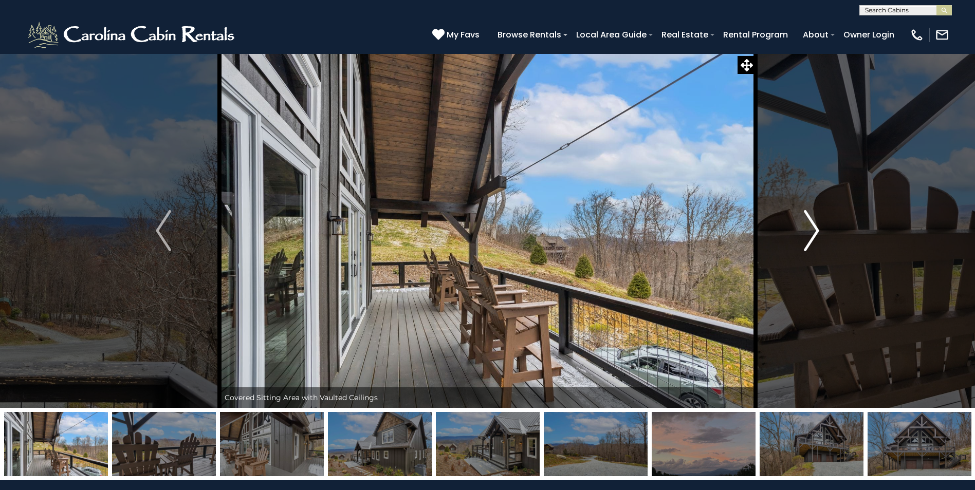
click at [812, 228] on img "Next" at bounding box center [811, 230] width 15 height 41
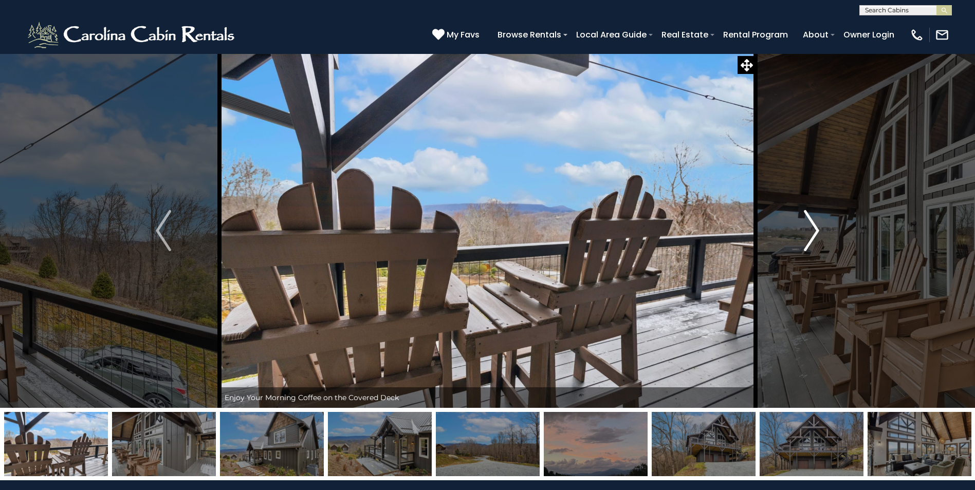
click at [810, 226] on img "Next" at bounding box center [811, 230] width 15 height 41
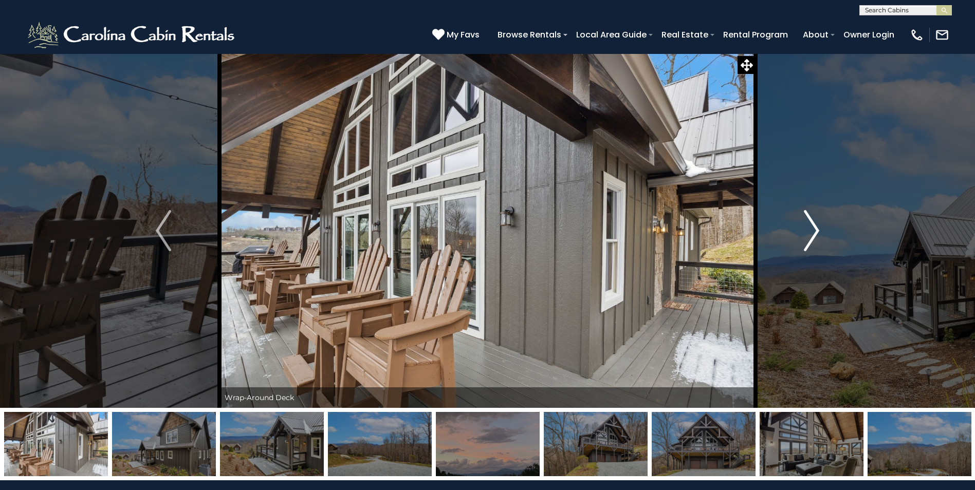
click at [818, 224] on img "Next" at bounding box center [811, 230] width 15 height 41
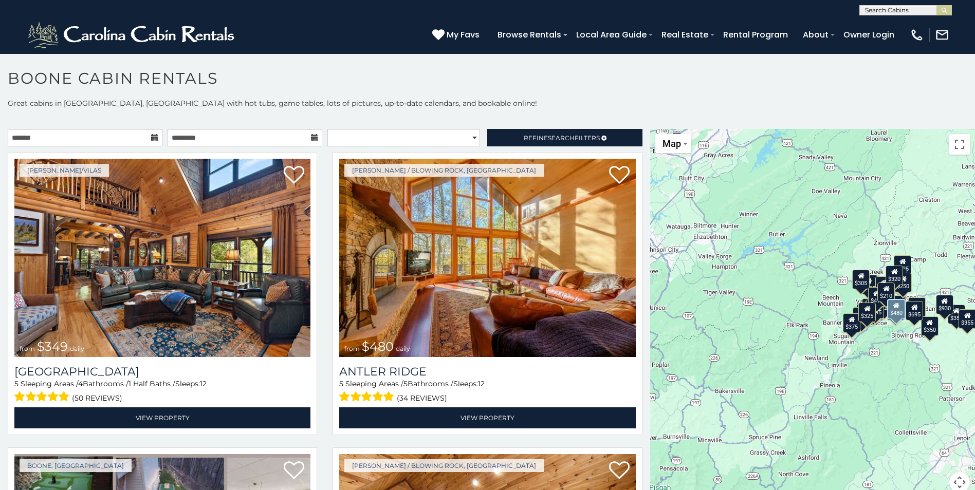
scroll to position [51, 0]
